Goal: Transaction & Acquisition: Purchase product/service

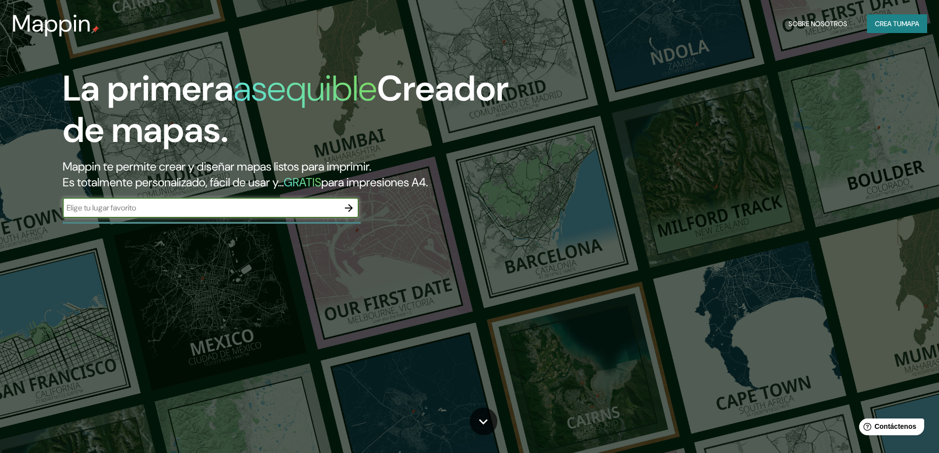
click at [318, 212] on input "text" at bounding box center [201, 207] width 276 height 11
type input "tecate bc"
click at [350, 208] on icon "button" at bounding box center [349, 208] width 8 height 8
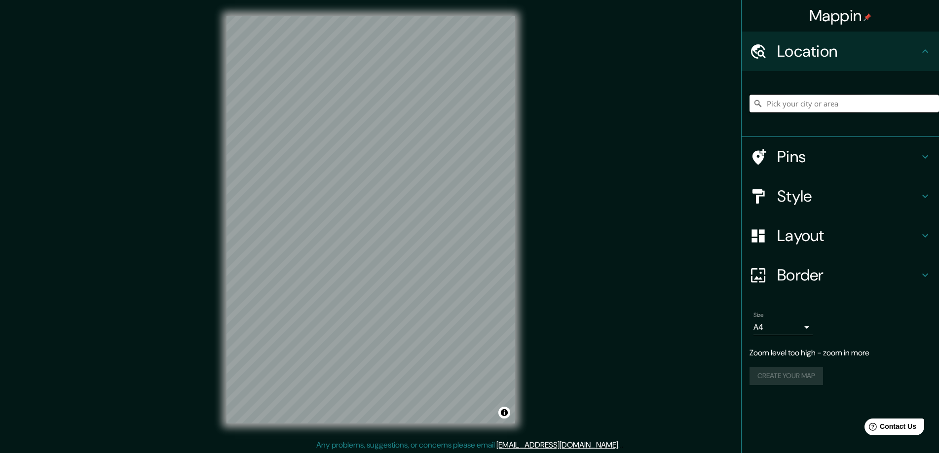
click at [789, 105] on input "Pick your city or area" at bounding box center [843, 104] width 189 height 18
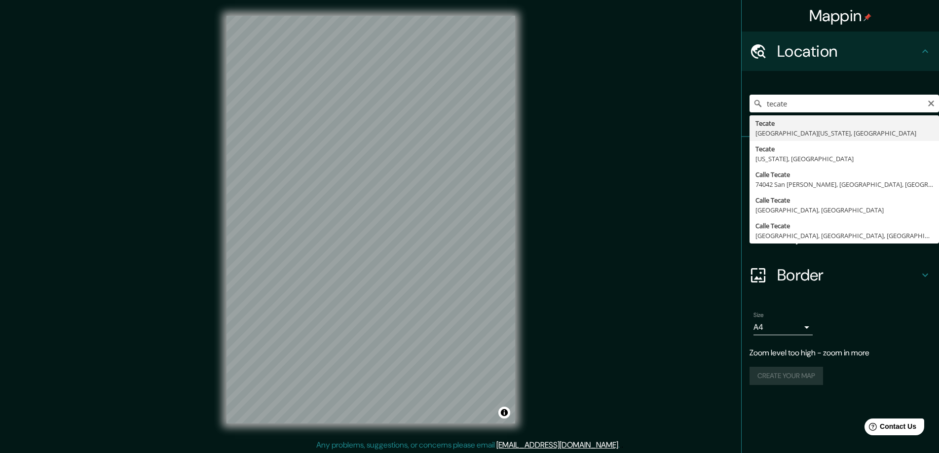
type input "Tecate, [GEOGRAPHIC_DATA][US_STATE], [GEOGRAPHIC_DATA]"
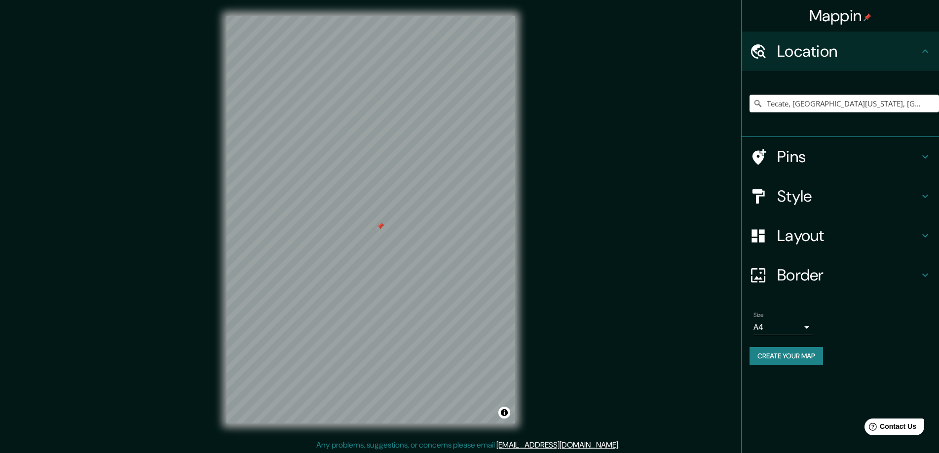
click at [924, 158] on icon at bounding box center [925, 156] width 6 height 3
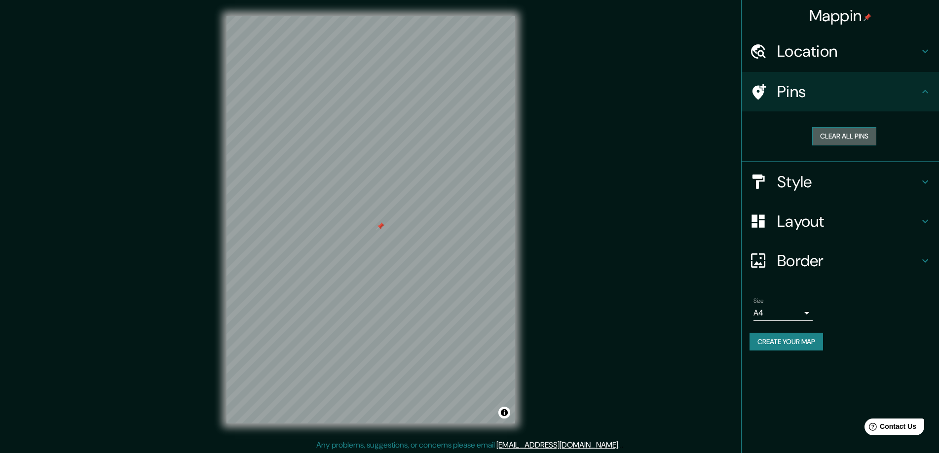
click at [844, 134] on button "Clear all pins" at bounding box center [844, 136] width 64 height 18
click at [844, 133] on button "Clear all pins" at bounding box center [844, 136] width 64 height 18
click at [926, 91] on icon at bounding box center [925, 91] width 6 height 3
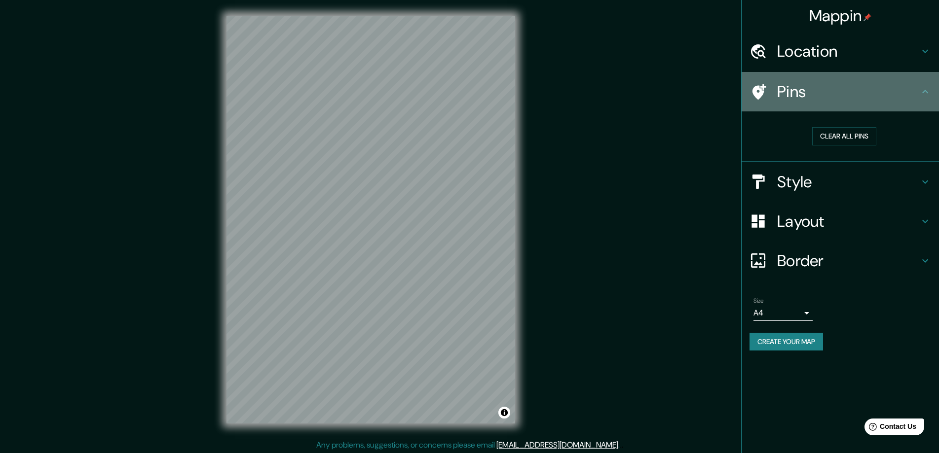
click at [925, 91] on icon at bounding box center [925, 91] width 6 height 3
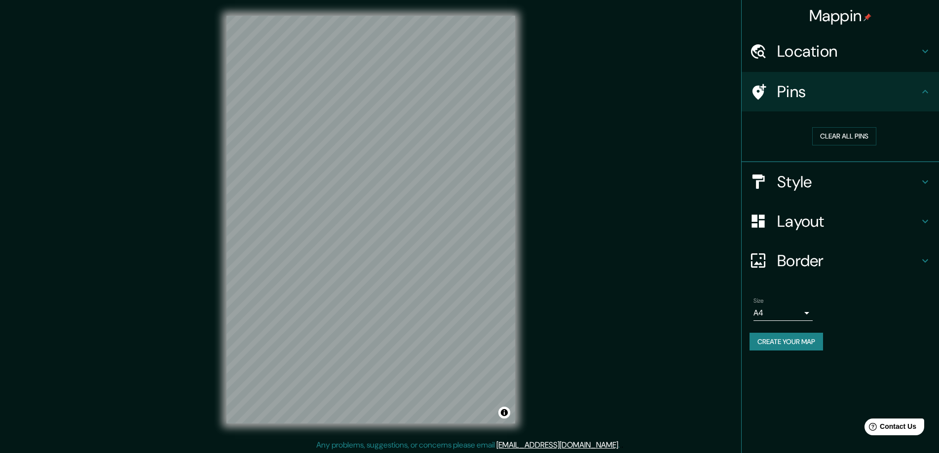
click at [922, 180] on icon at bounding box center [925, 182] width 12 height 12
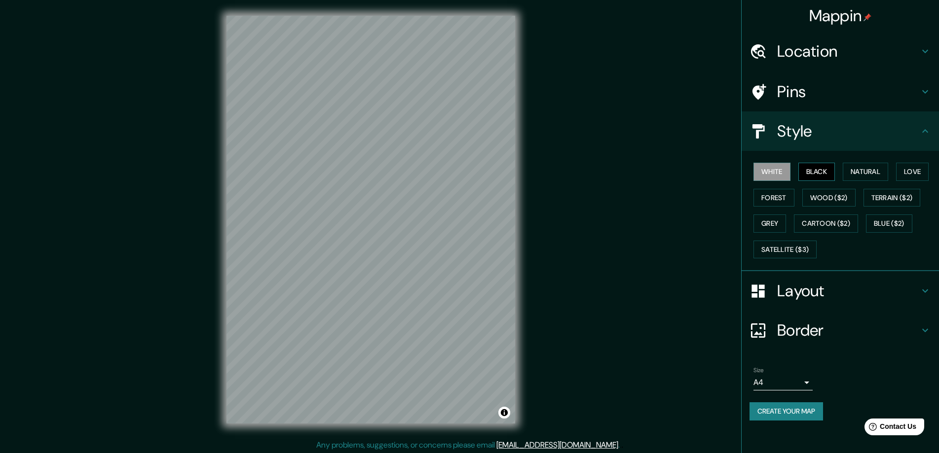
click at [820, 168] on button "Black" at bounding box center [816, 172] width 37 height 18
click at [863, 170] on button "Natural" at bounding box center [864, 172] width 45 height 18
click at [781, 196] on button "Forest" at bounding box center [773, 198] width 41 height 18
click at [829, 198] on button "Wood ($2)" at bounding box center [828, 198] width 53 height 18
click at [892, 198] on button "Terrain ($2)" at bounding box center [891, 198] width 57 height 18
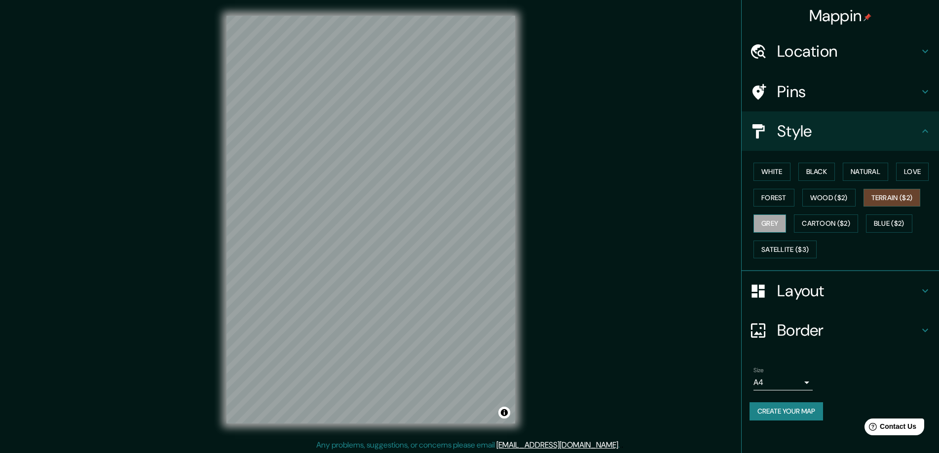
click at [768, 223] on button "Grey" at bounding box center [769, 224] width 33 height 18
click at [819, 225] on button "Cartoon ($2)" at bounding box center [826, 224] width 64 height 18
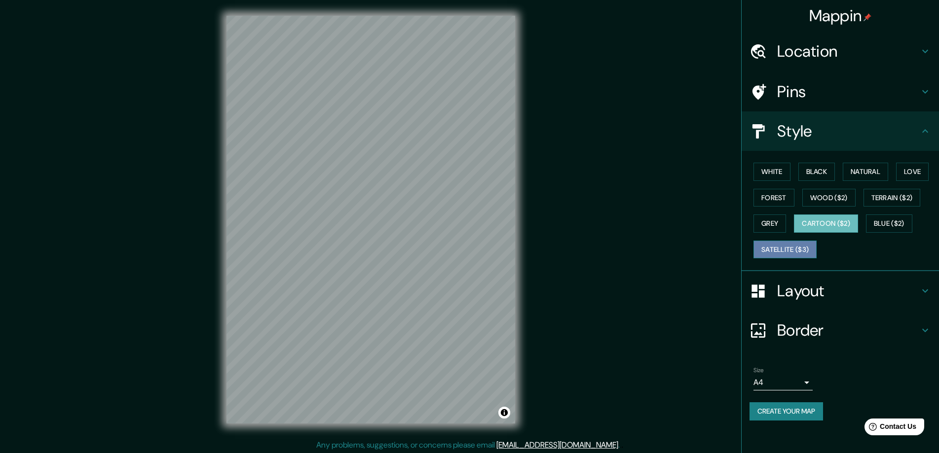
click at [791, 249] on button "Satellite ($3)" at bounding box center [784, 250] width 63 height 18
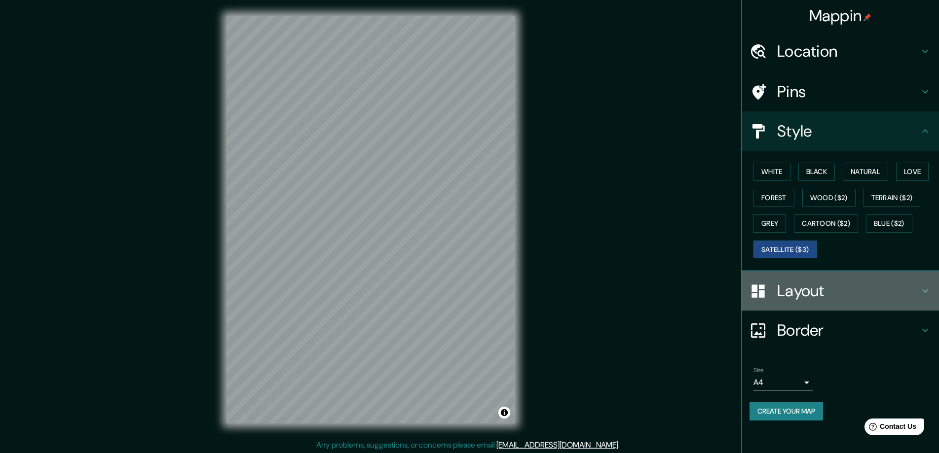
click at [924, 291] on icon at bounding box center [925, 291] width 12 height 12
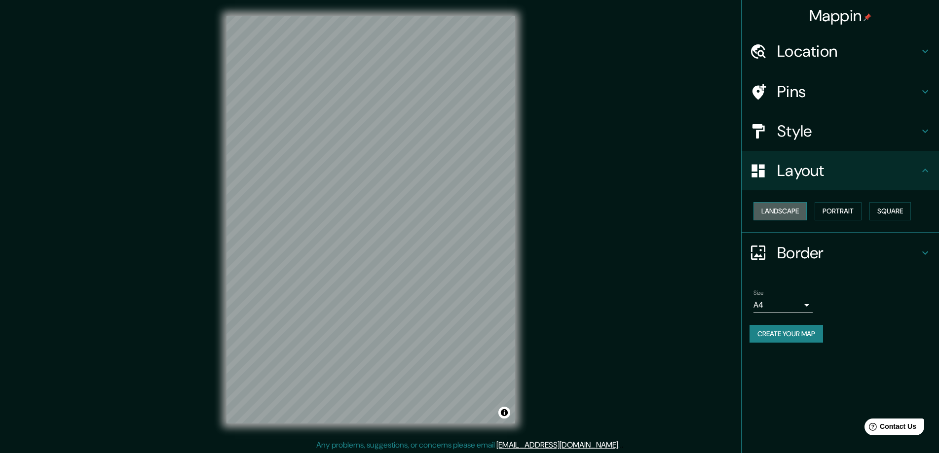
click at [779, 210] on button "Landscape" at bounding box center [779, 211] width 53 height 18
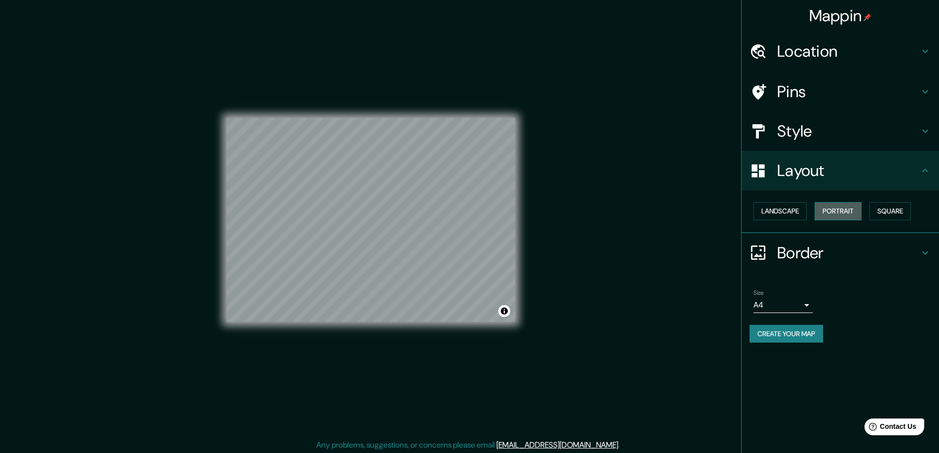
click at [831, 209] on button "Portrait" at bounding box center [837, 211] width 47 height 18
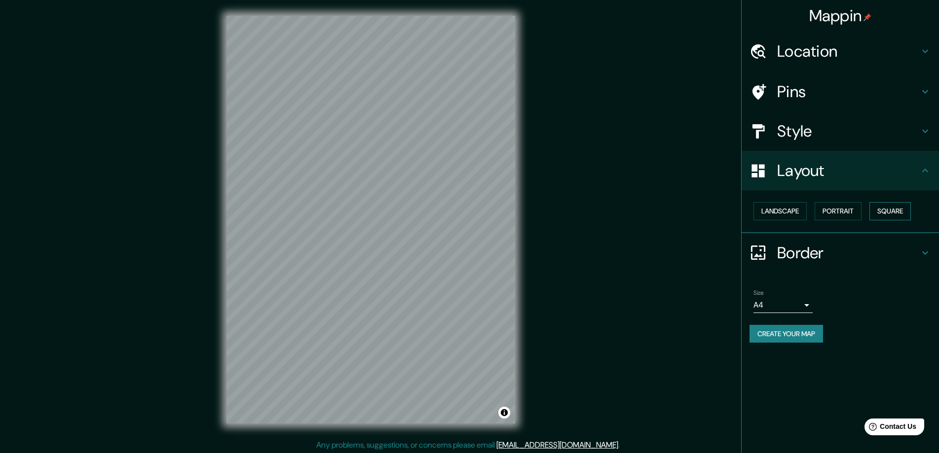
click at [890, 210] on button "Square" at bounding box center [889, 211] width 41 height 18
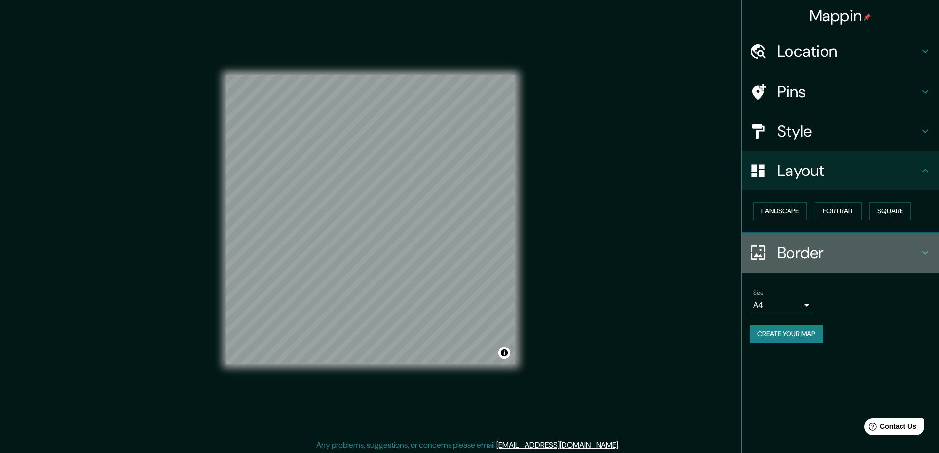
click at [923, 253] on icon at bounding box center [925, 252] width 6 height 3
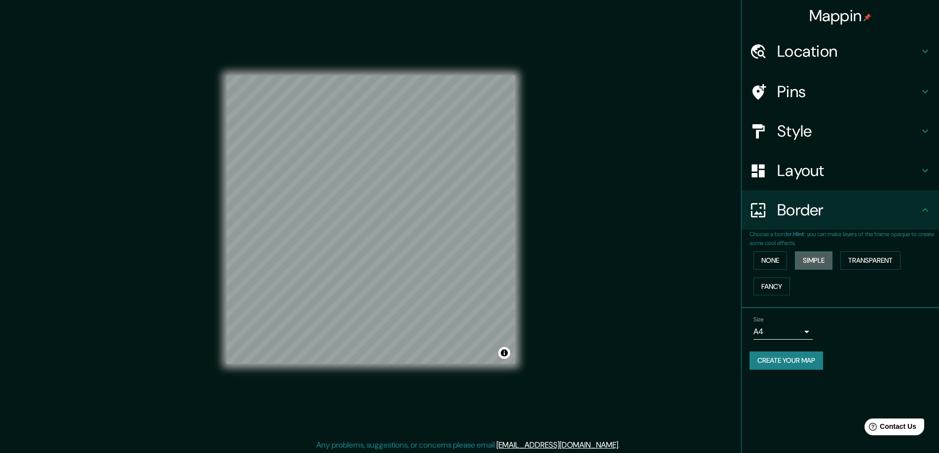
click at [817, 260] on button "Simple" at bounding box center [813, 261] width 37 height 18
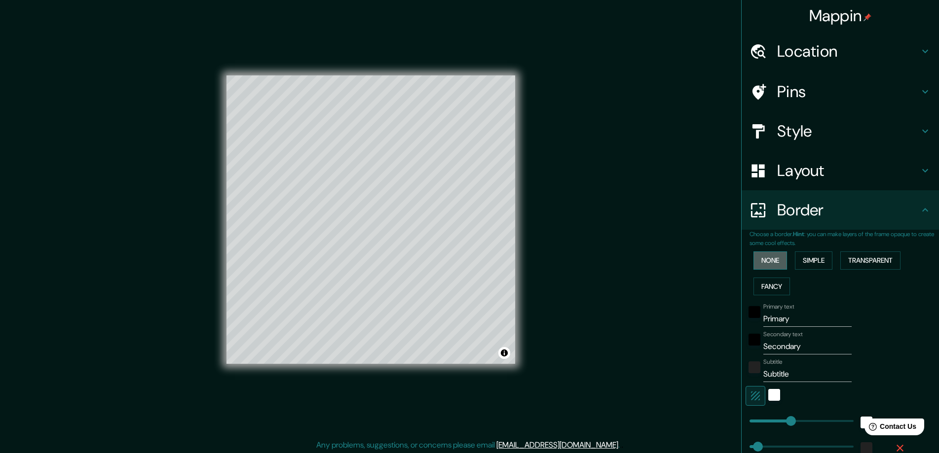
click at [762, 260] on button "None" at bounding box center [770, 261] width 34 height 18
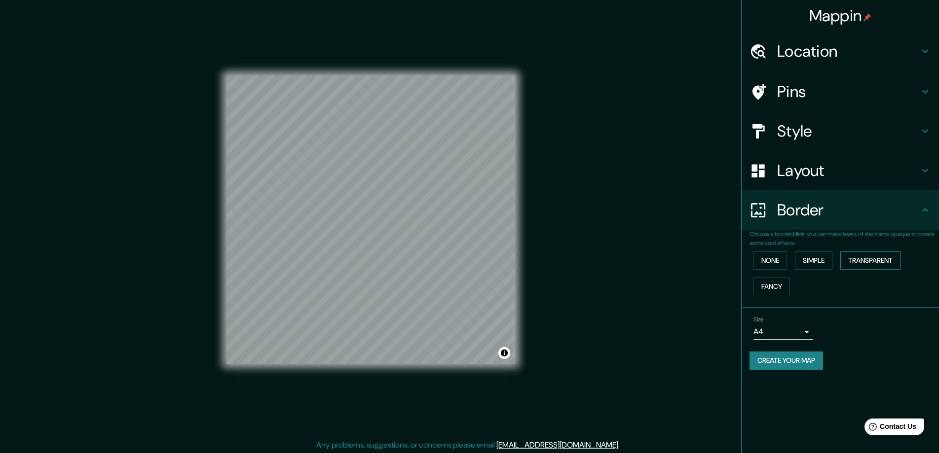
click at [867, 259] on button "Transparent" at bounding box center [870, 261] width 60 height 18
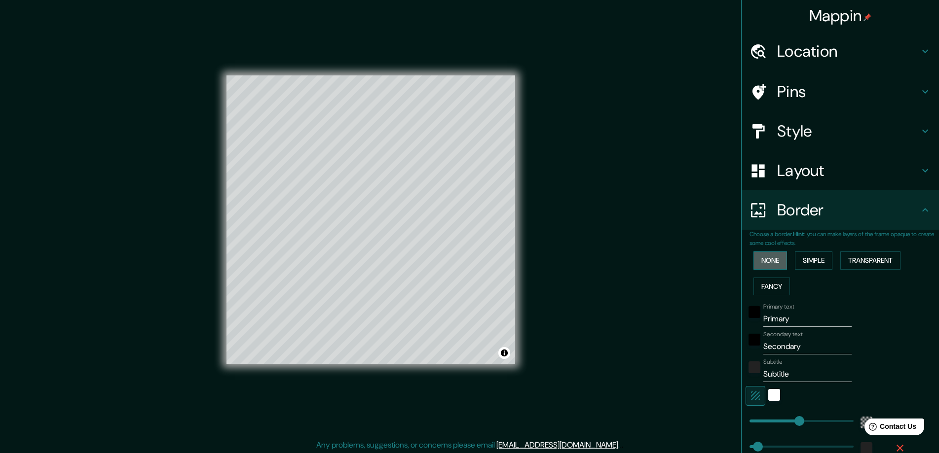
click at [763, 261] on button "None" at bounding box center [770, 261] width 34 height 18
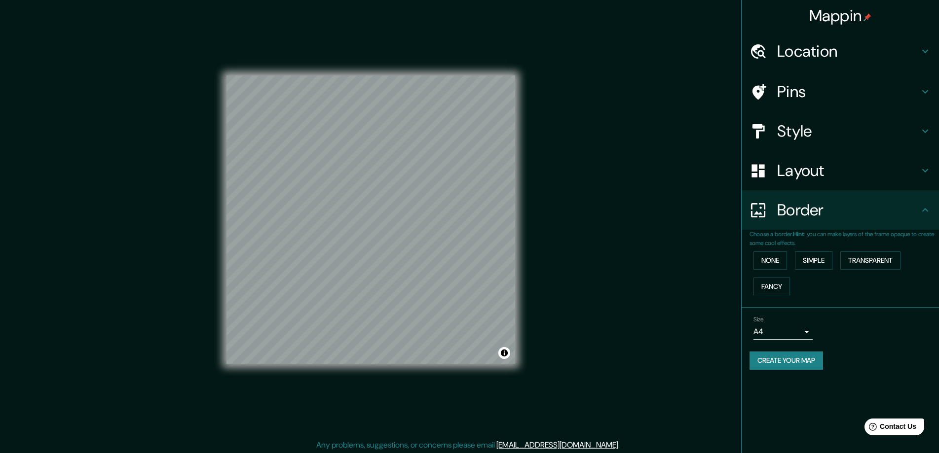
click at [806, 331] on body "Mappin Location Tecate, Baja California, México Pins Style Layout Border Choose…" at bounding box center [469, 226] width 939 height 453
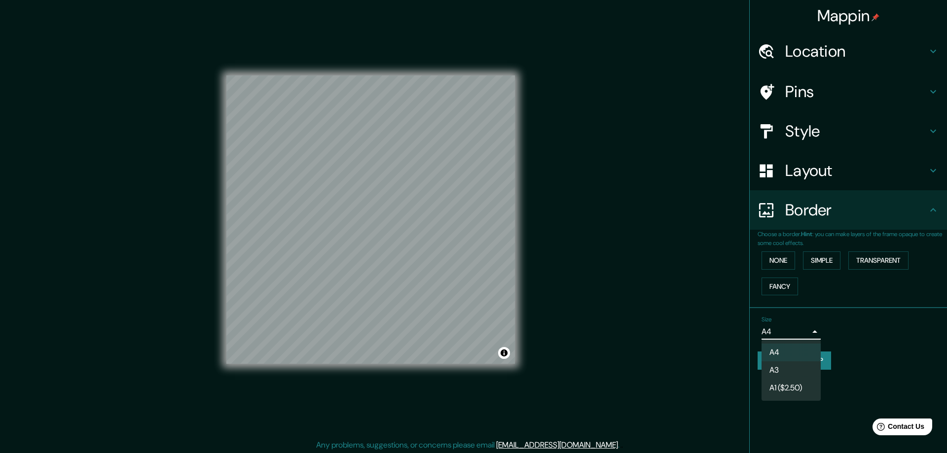
click at [775, 351] on li "A4" at bounding box center [791, 353] width 59 height 18
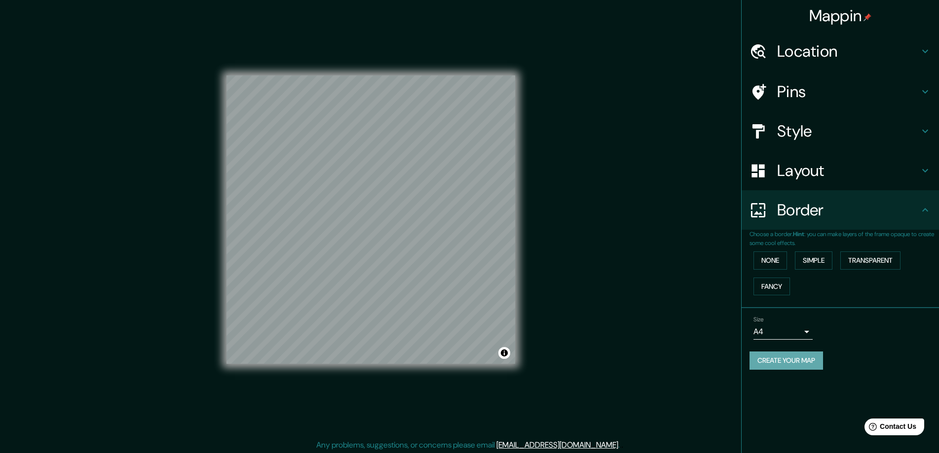
click at [785, 359] on button "Create your map" at bounding box center [785, 361] width 73 height 18
click at [562, 447] on link "[EMAIL_ADDRESS][DOMAIN_NAME]" at bounding box center [557, 445] width 122 height 10
click at [787, 360] on button "Create your map" at bounding box center [785, 361] width 73 height 18
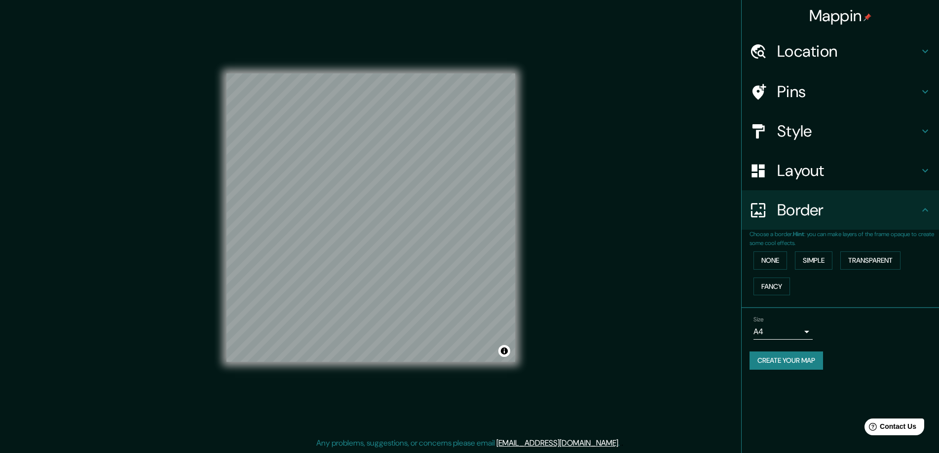
click at [823, 381] on li "Size A4 single Create your map" at bounding box center [839, 344] width 197 height 73
click at [790, 361] on button "Create your map" at bounding box center [785, 361] width 73 height 18
click at [519, 442] on p "Any problems, suggestions, or concerns please email help@mappin.pro ." at bounding box center [467, 444] width 303 height 12
click at [551, 442] on link "[EMAIL_ADDRESS][DOMAIN_NAME]" at bounding box center [557, 443] width 122 height 10
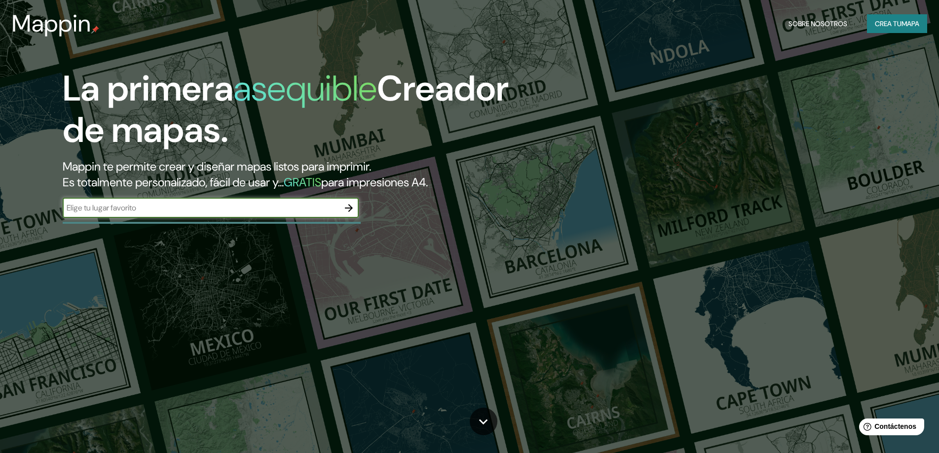
click at [346, 209] on icon "button" at bounding box center [349, 208] width 12 height 12
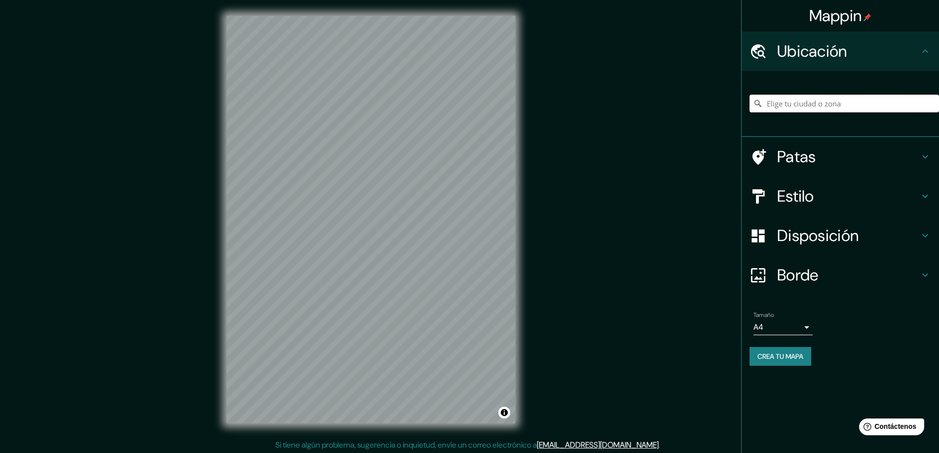
click at [786, 105] on input "Elige tu ciudad o zona" at bounding box center [843, 104] width 189 height 18
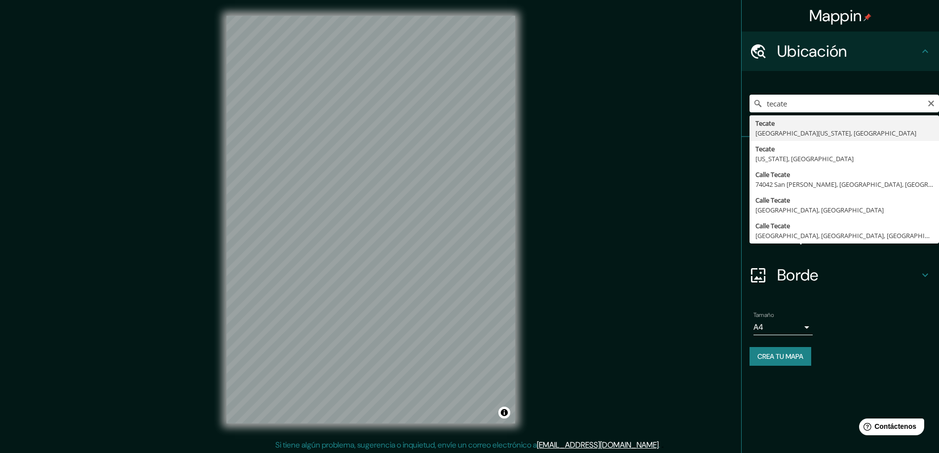
type input "Tecate, [GEOGRAPHIC_DATA][US_STATE], [GEOGRAPHIC_DATA]"
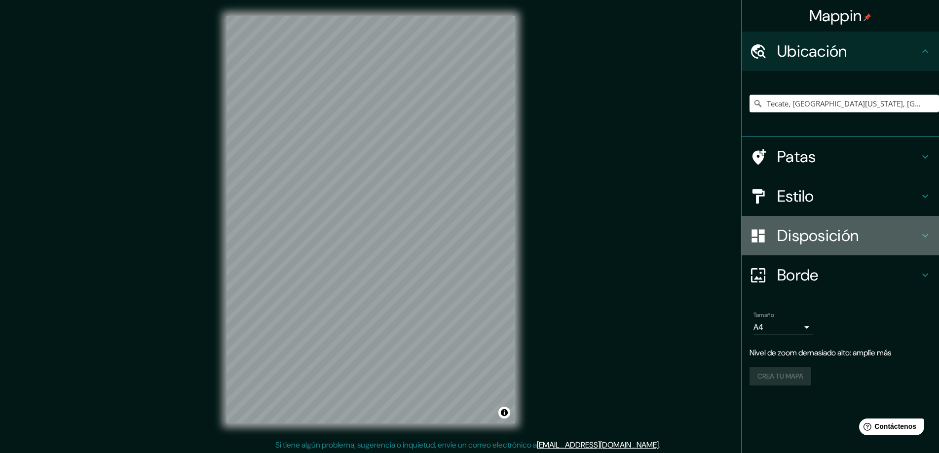
click at [925, 239] on icon at bounding box center [925, 236] width 12 height 12
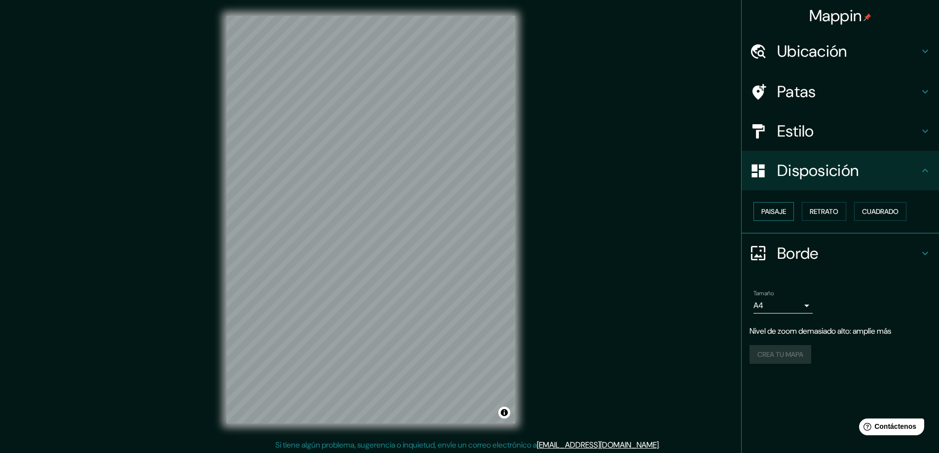
click at [772, 212] on font "Paisaje" at bounding box center [773, 211] width 25 height 9
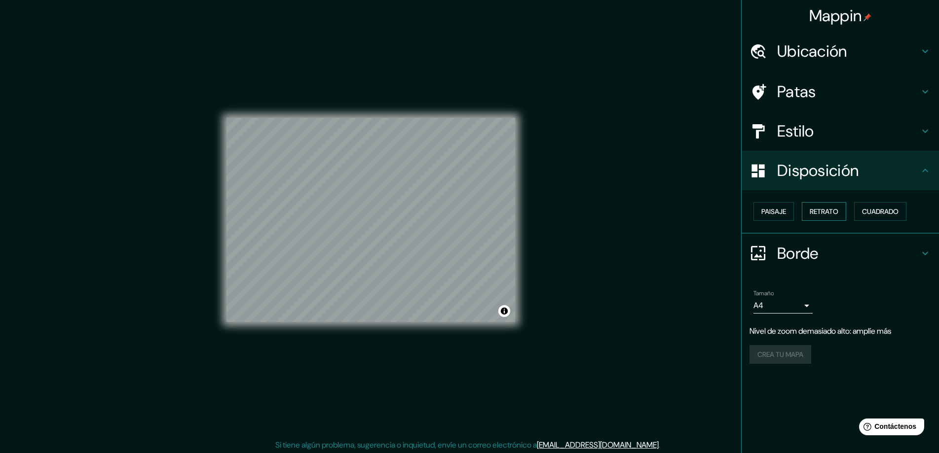
click at [820, 209] on font "Retrato" at bounding box center [823, 211] width 29 height 9
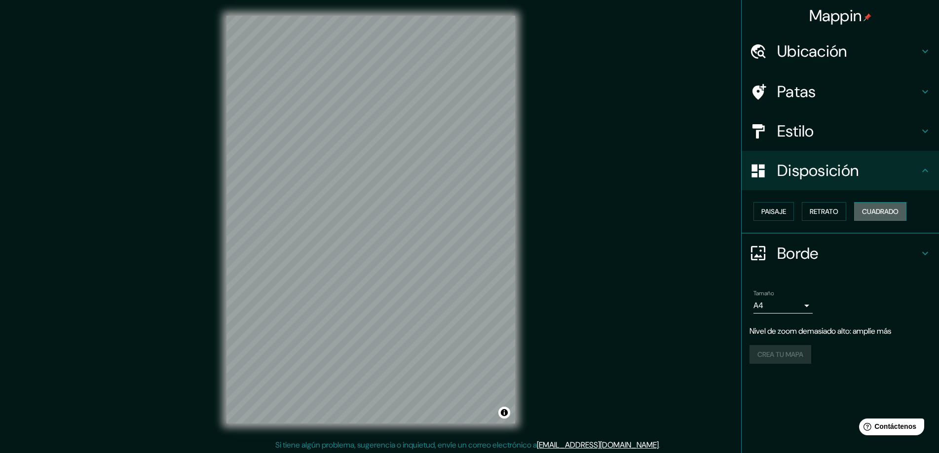
click at [877, 209] on font "Cuadrado" at bounding box center [880, 211] width 37 height 9
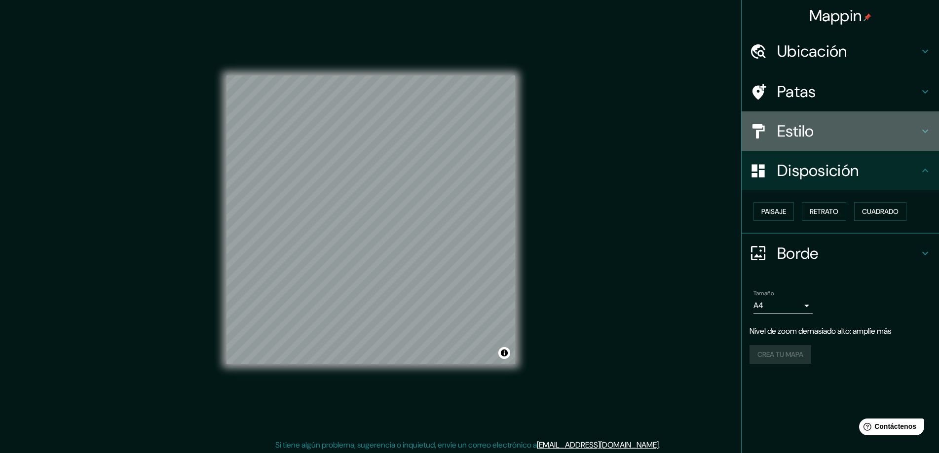
click at [928, 130] on icon at bounding box center [925, 131] width 12 height 12
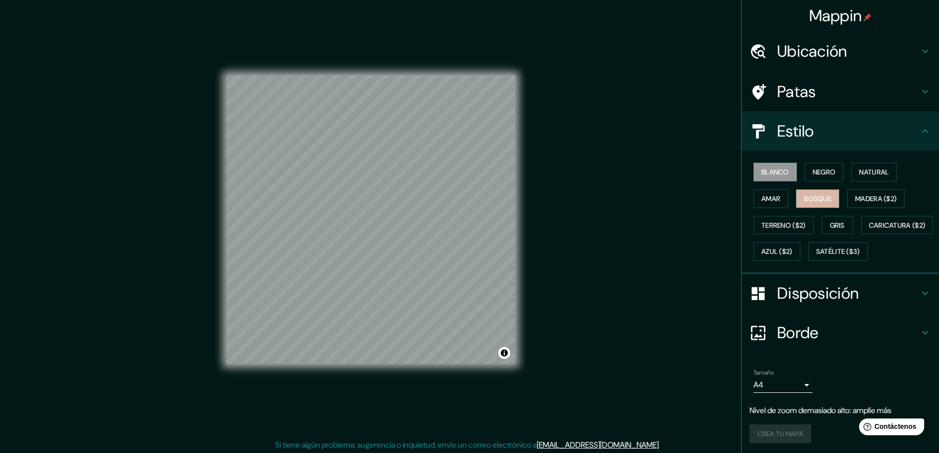
click at [817, 200] on font "Bosque" at bounding box center [818, 198] width 28 height 9
